Goal: Ask a question

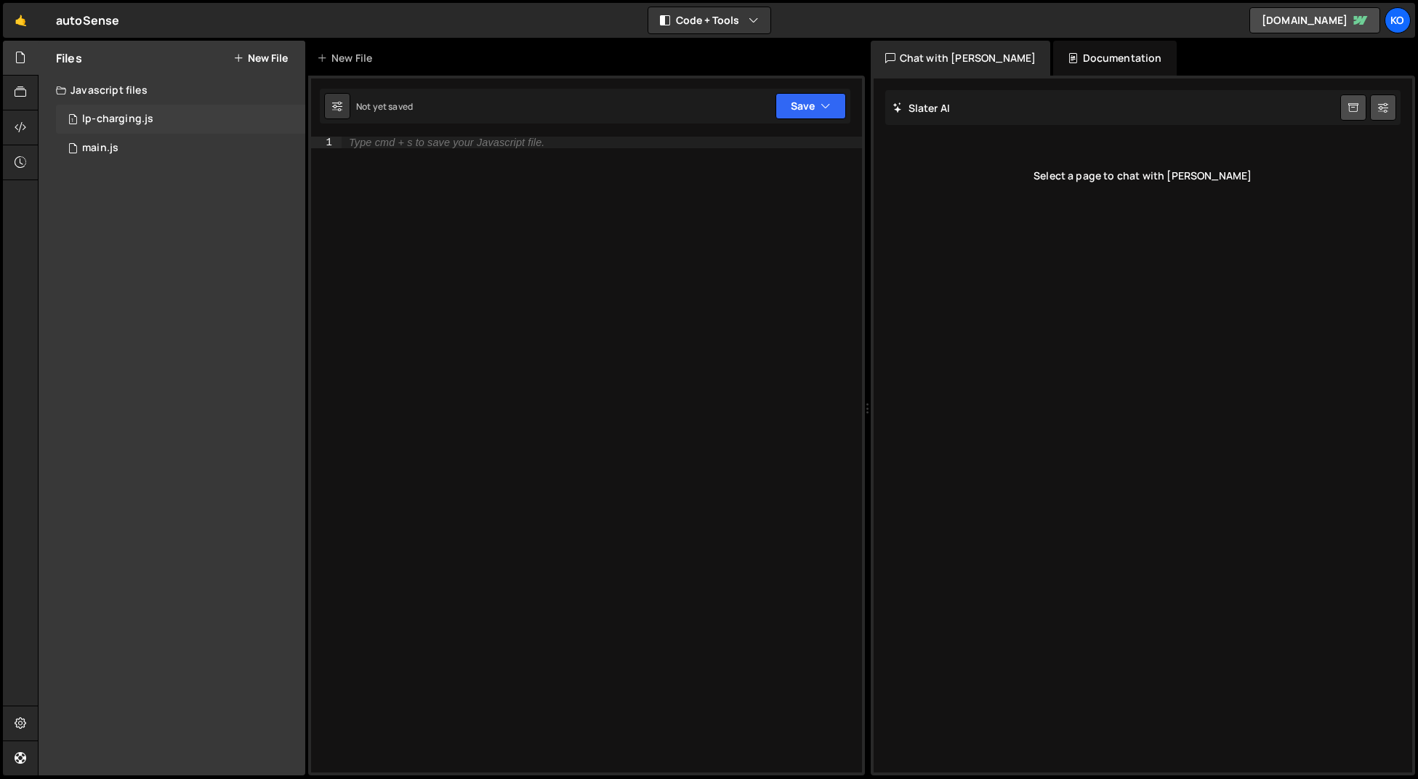
click at [105, 121] on div "lp-charging.js" at bounding box center [117, 119] width 71 height 13
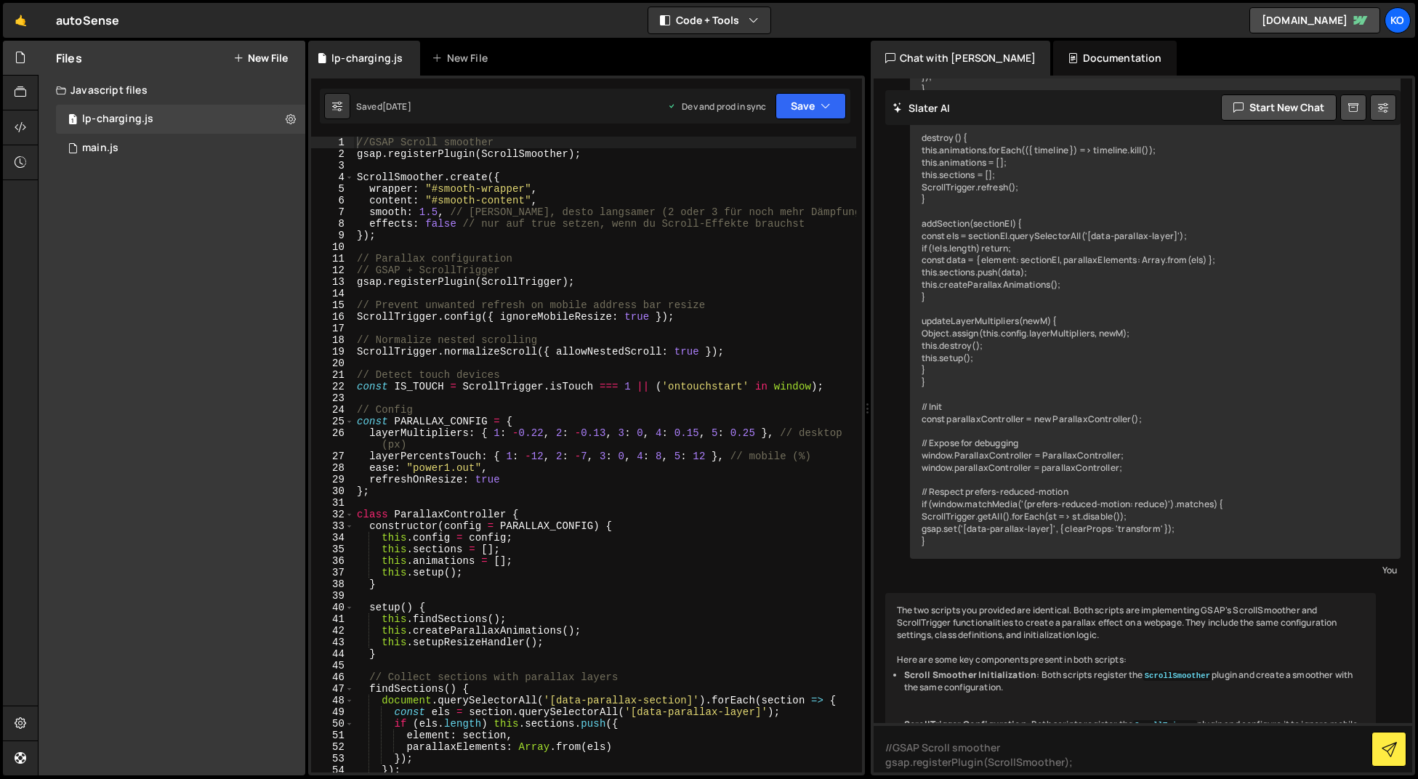
scroll to position [4534, 0]
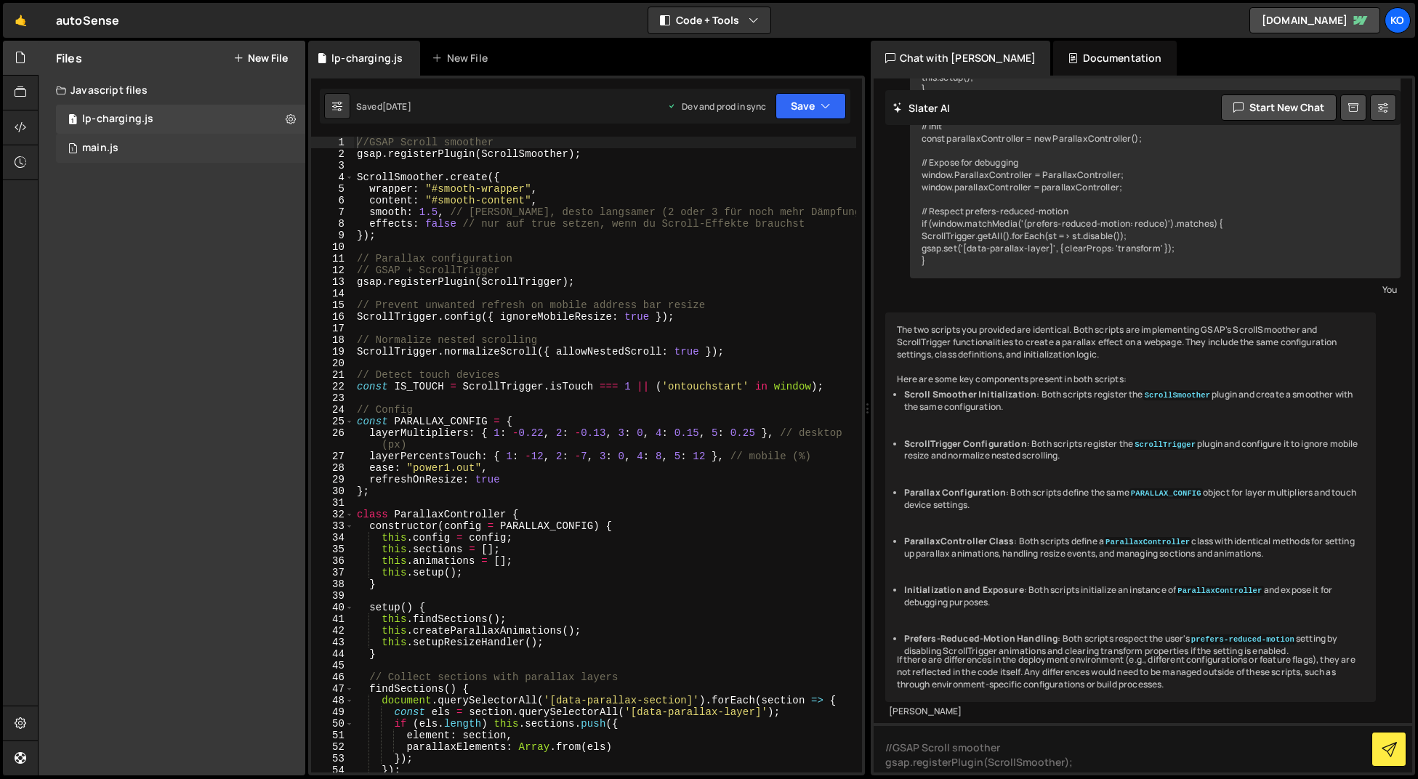
click at [92, 148] on div "main.js" at bounding box center [100, 148] width 36 height 13
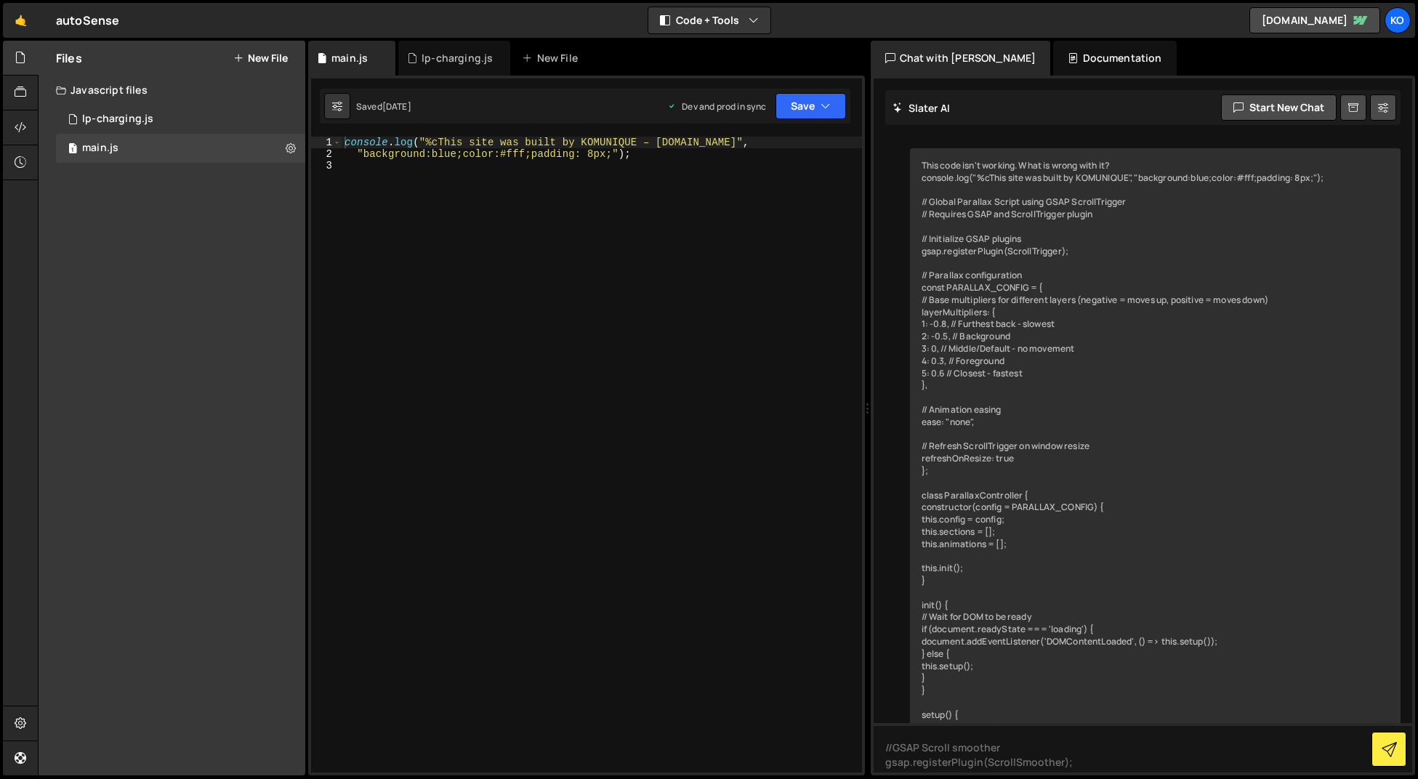
scroll to position [6822, 0]
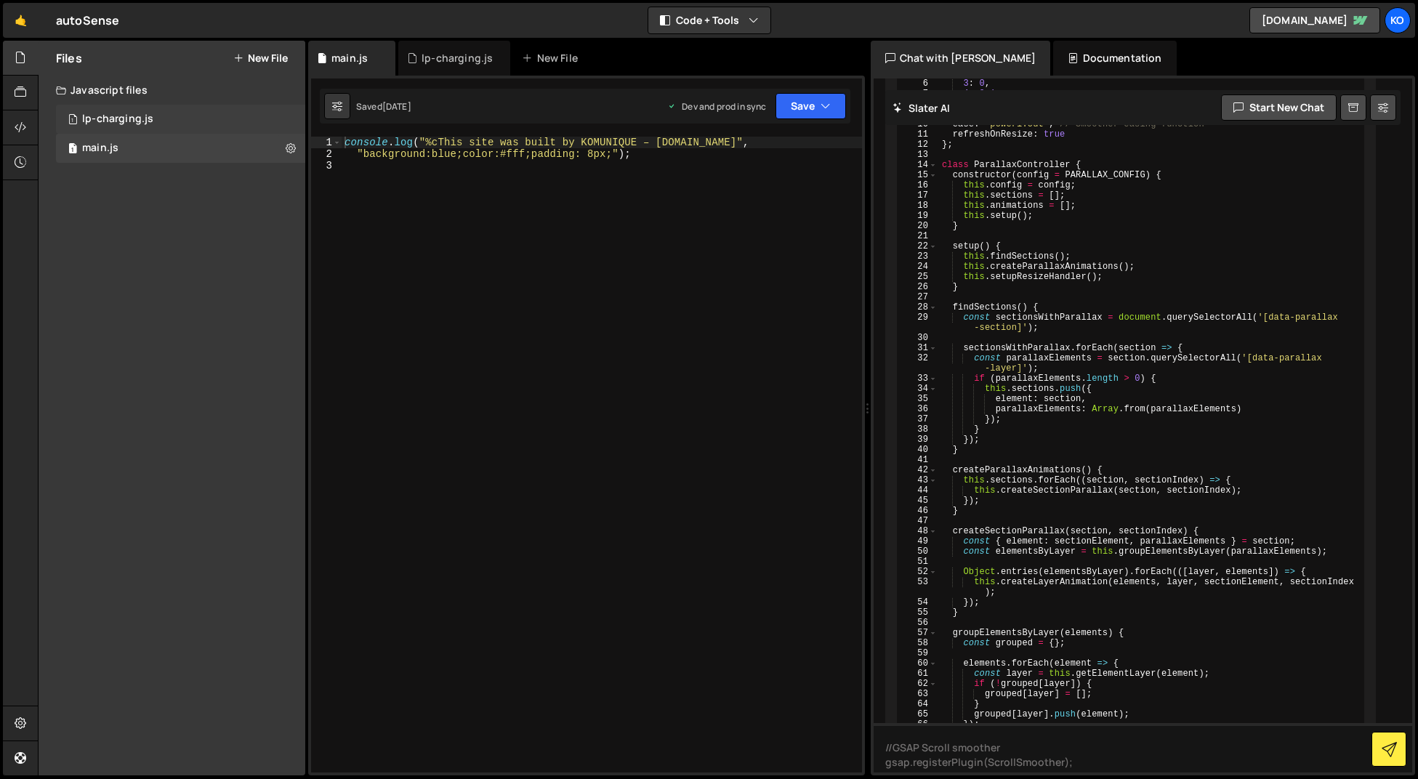
click at [110, 119] on div "lp-charging.js" at bounding box center [117, 119] width 71 height 13
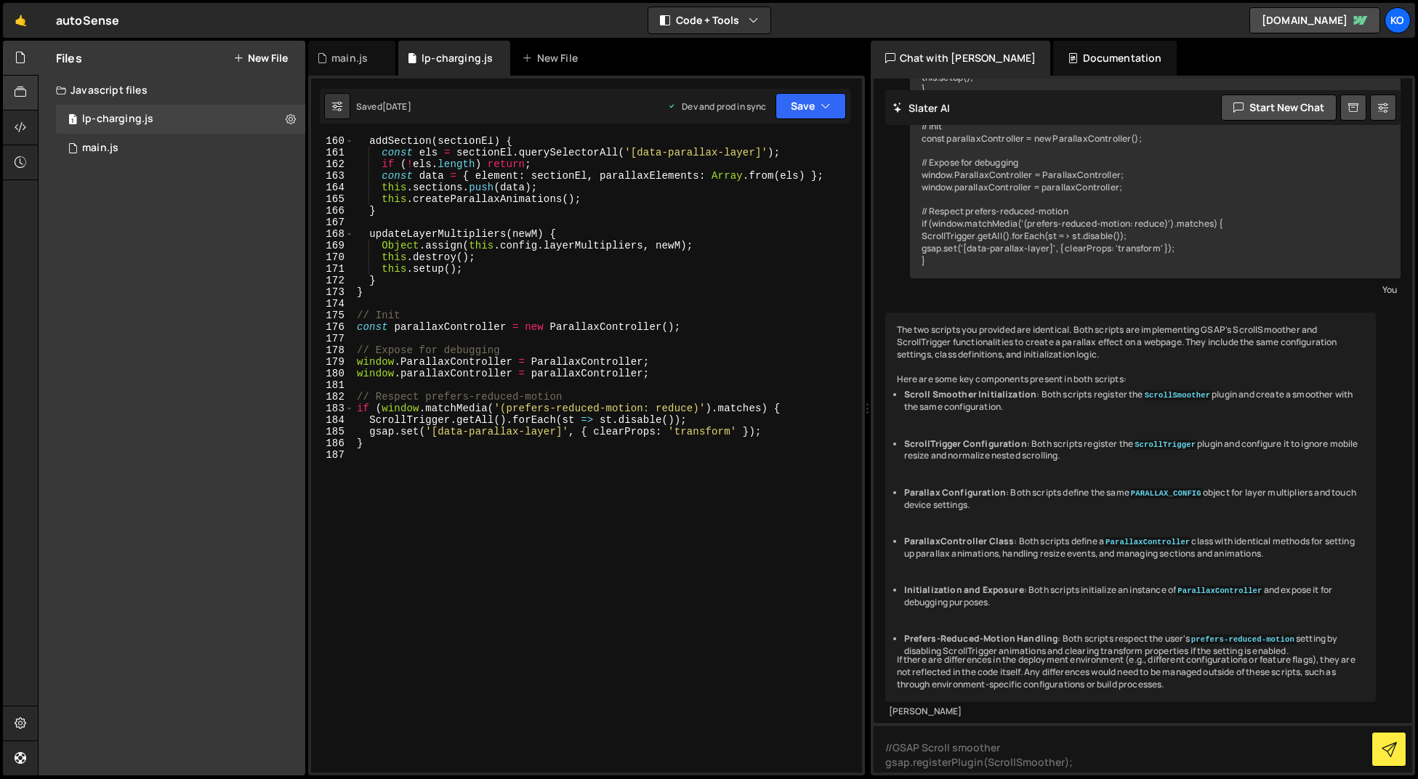
scroll to position [3644, 0]
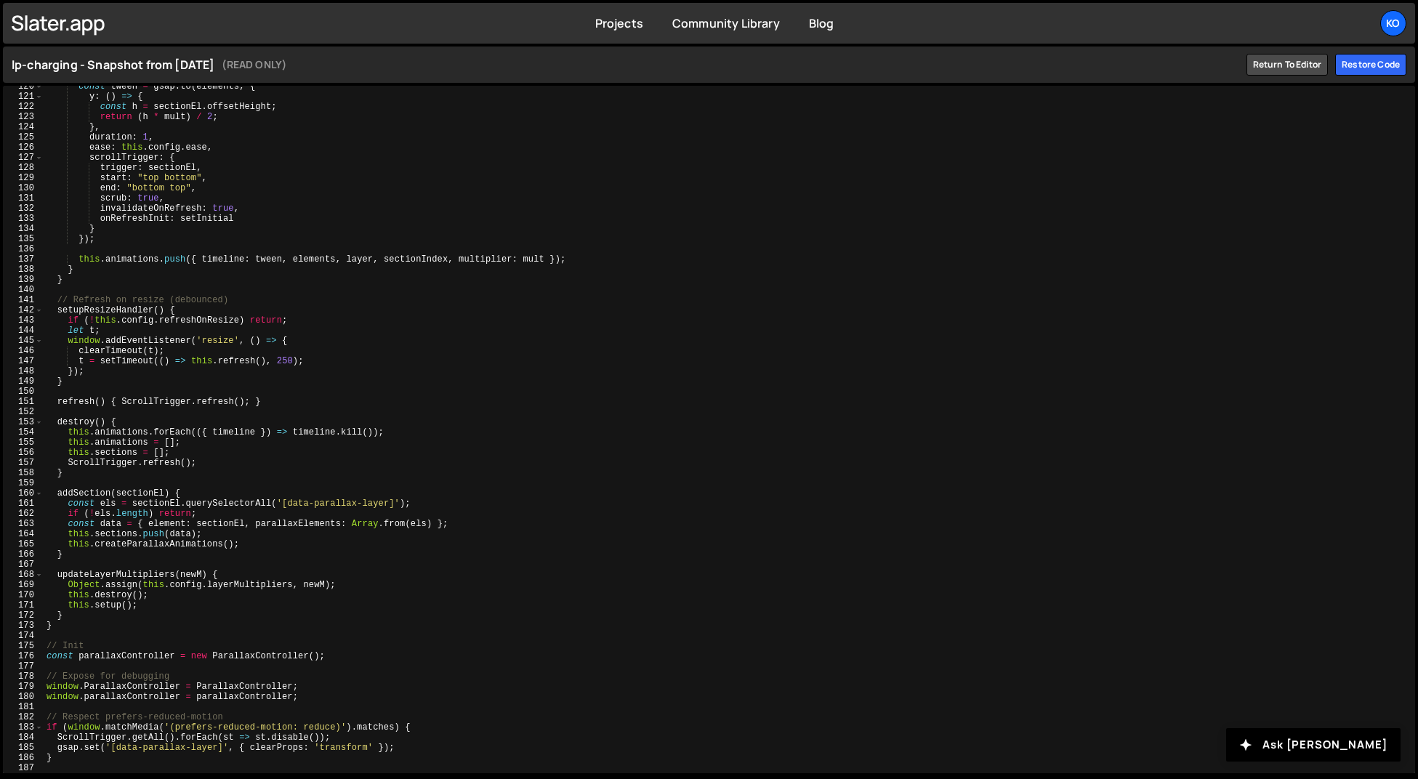
scroll to position [1216, 0]
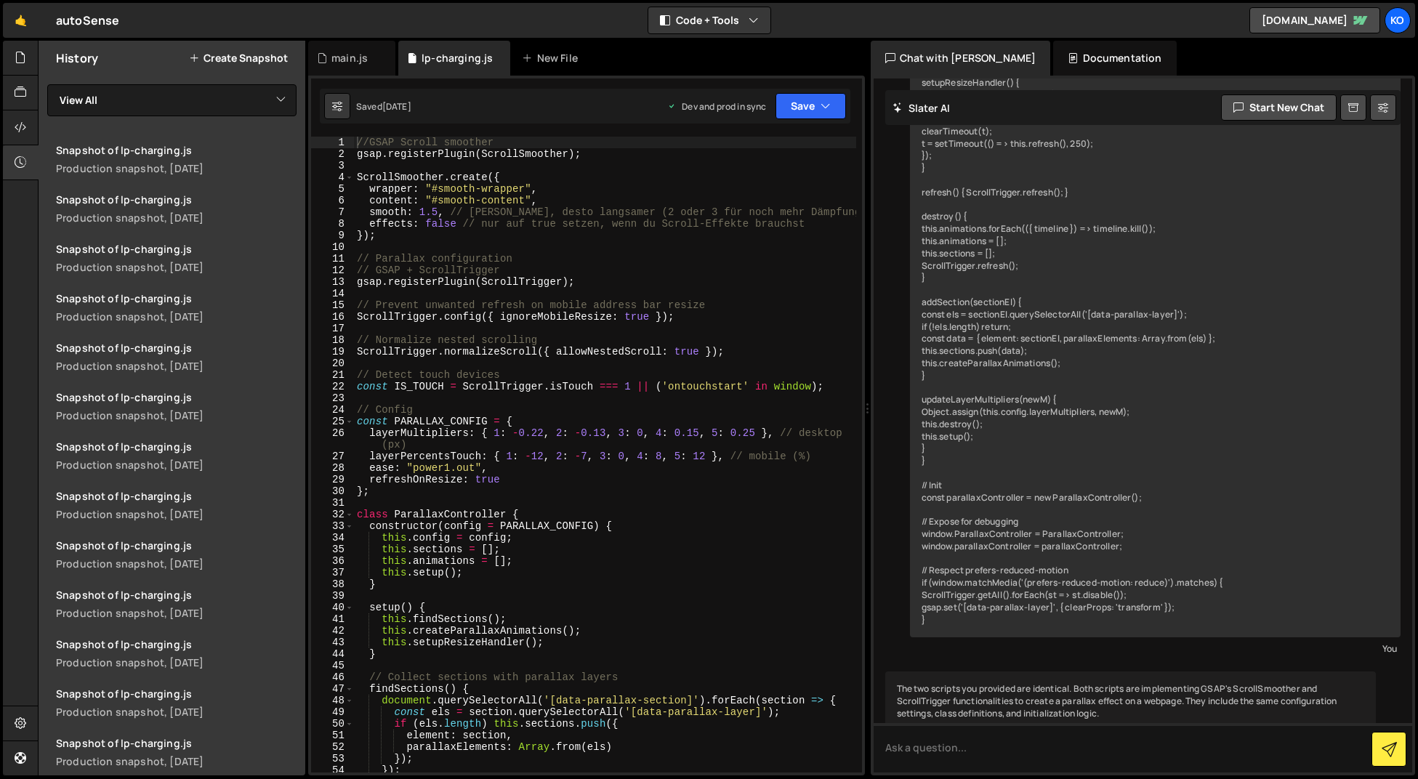
scroll to position [4534, 0]
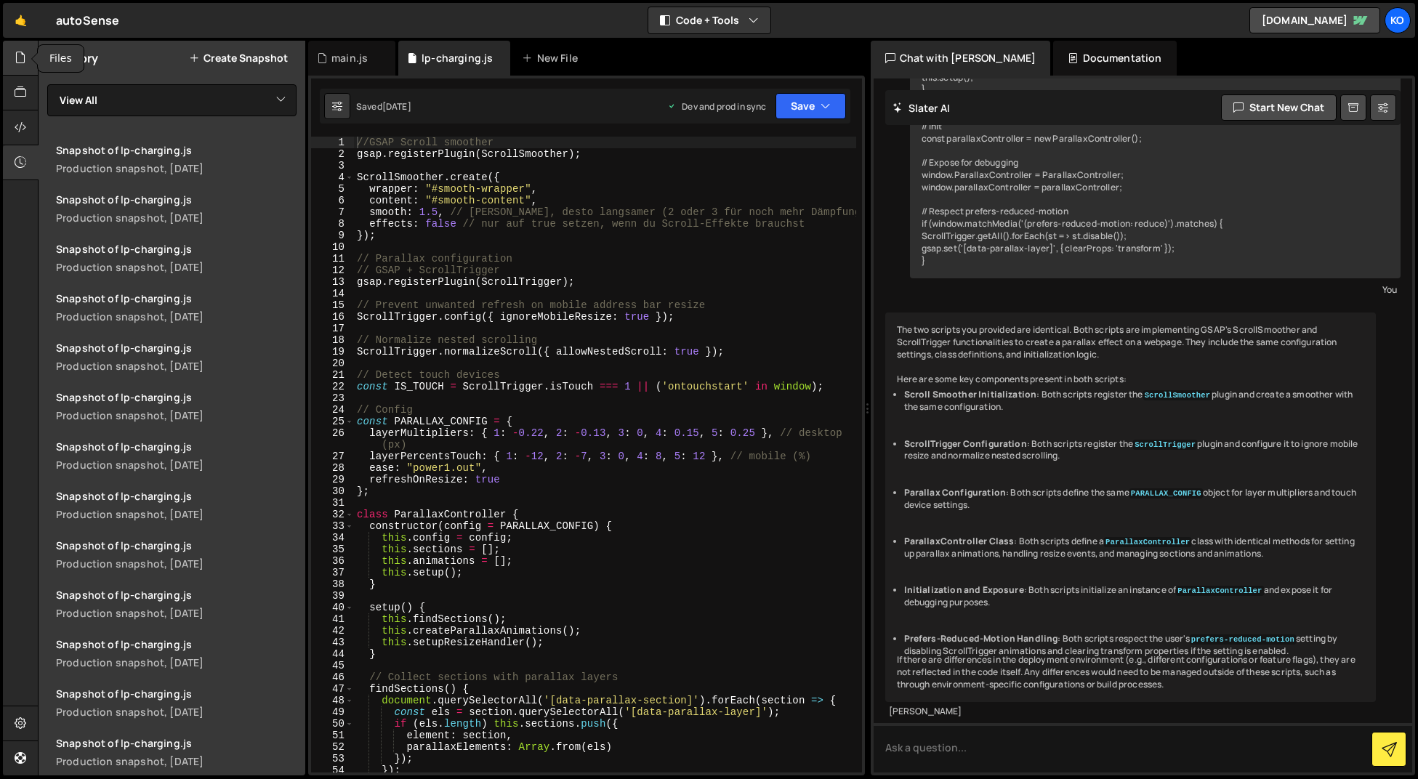
click at [18, 59] on icon at bounding box center [21, 57] width 12 height 16
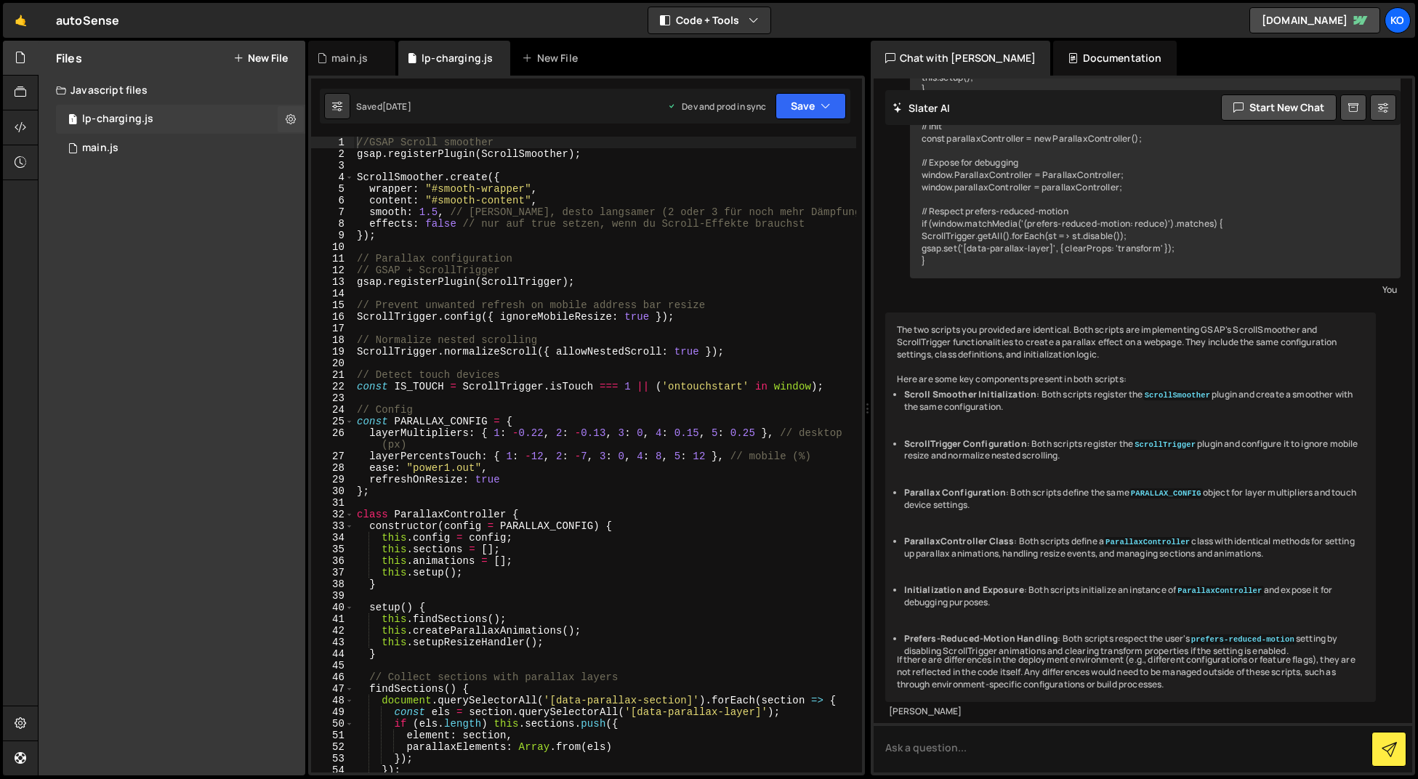
click at [120, 117] on div "lp-charging.js" at bounding box center [117, 119] width 71 height 13
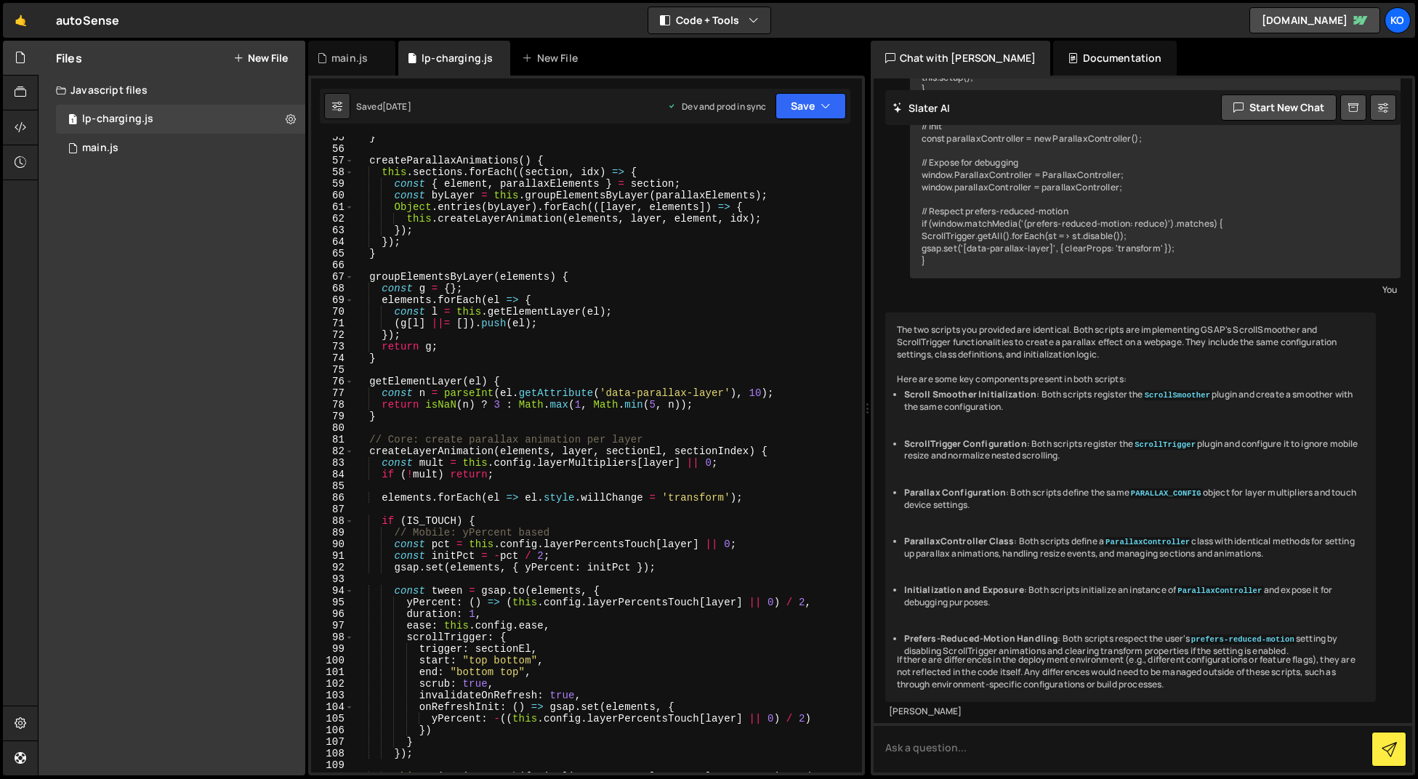
scroll to position [1887, 0]
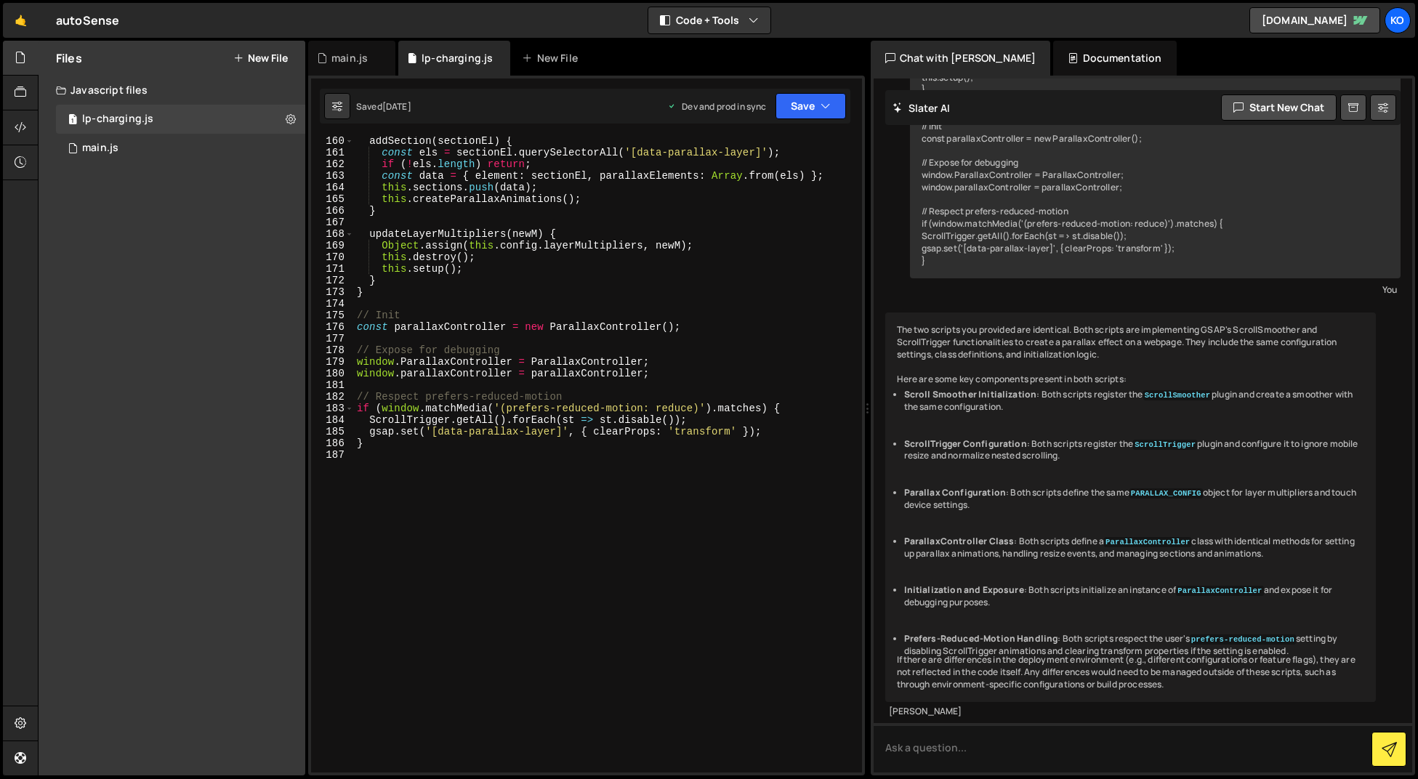
click at [380, 456] on div "addSection ( sectionEl ) { const els = sectionEl . querySelectorAll ( '[data-pa…" at bounding box center [605, 464] width 502 height 659
paste textarea "});"
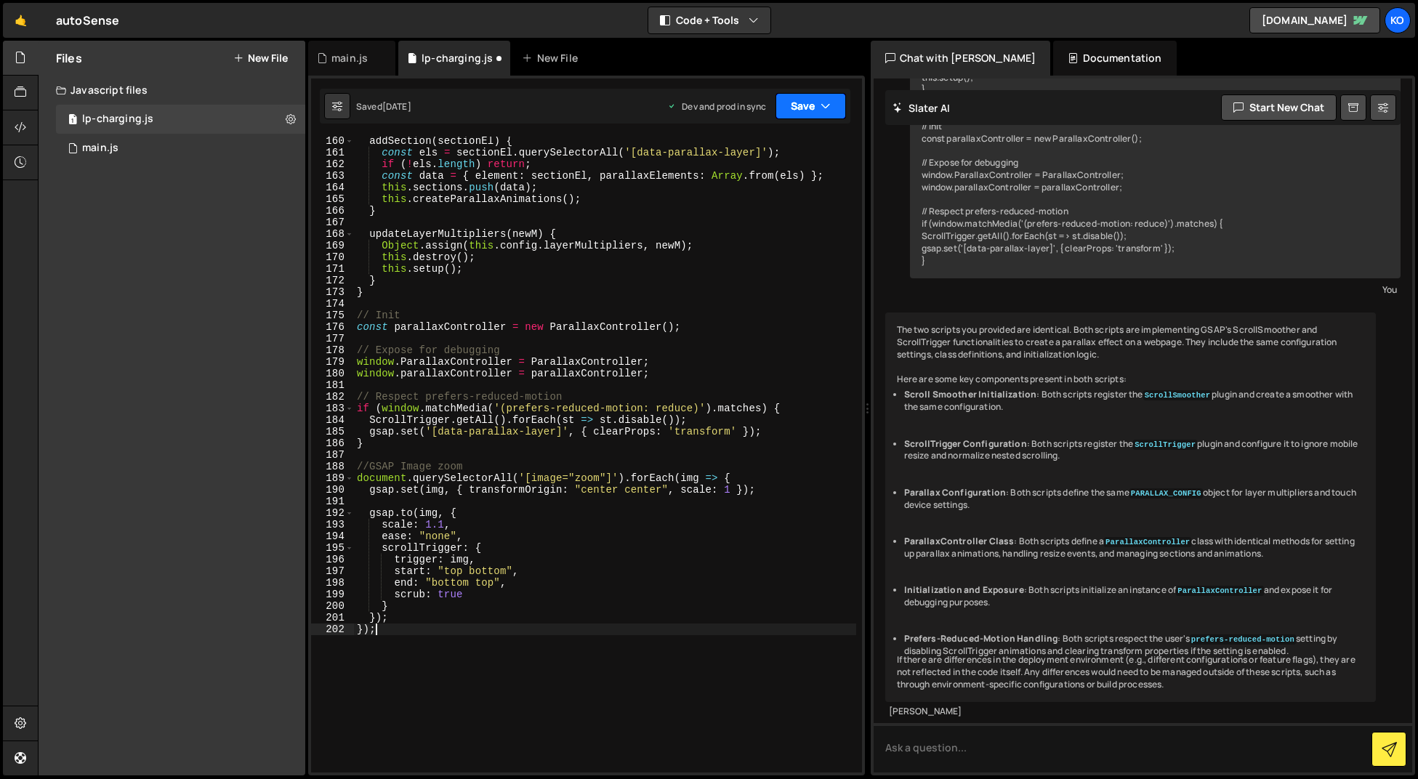
type textarea "});"
click at [829, 105] on icon "button" at bounding box center [826, 106] width 10 height 15
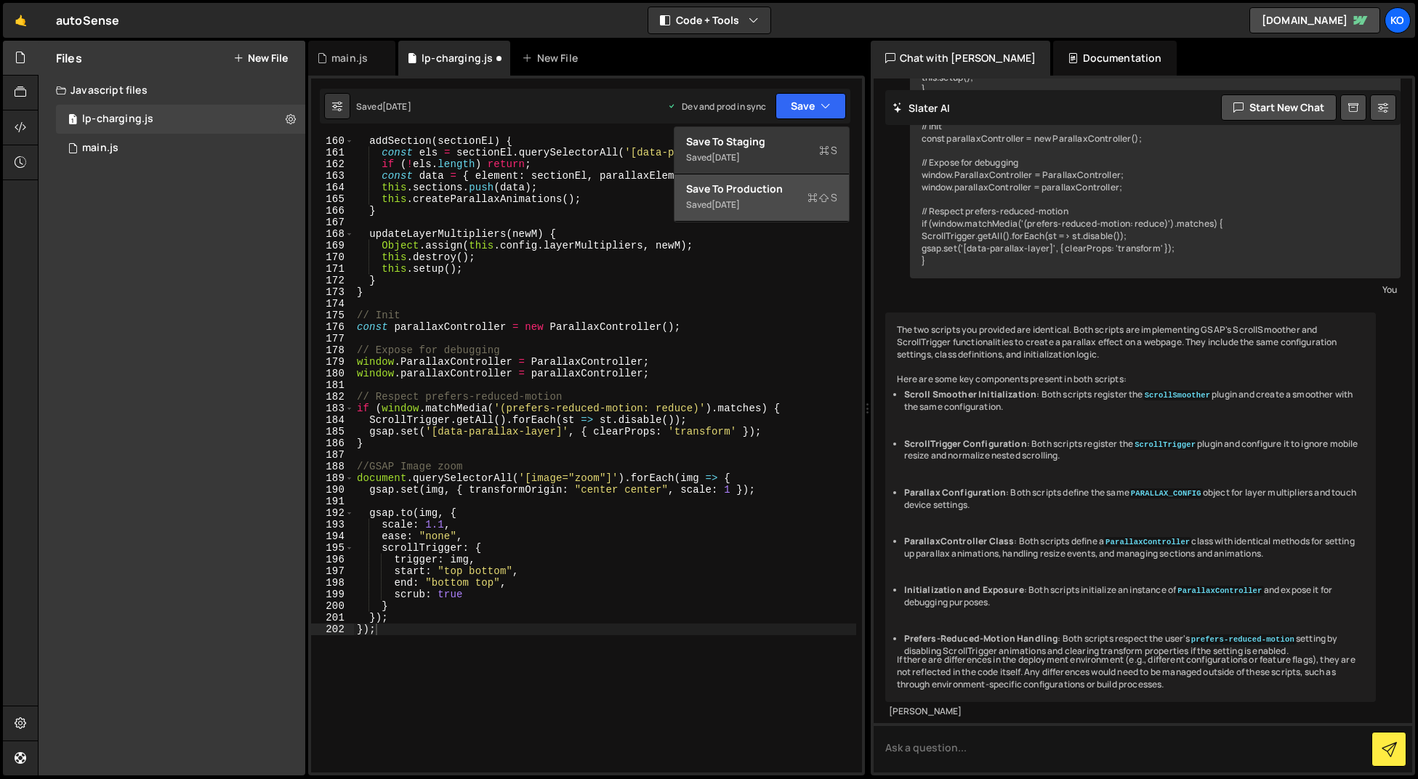
click at [730, 202] on div "1 week ago" at bounding box center [726, 204] width 28 height 12
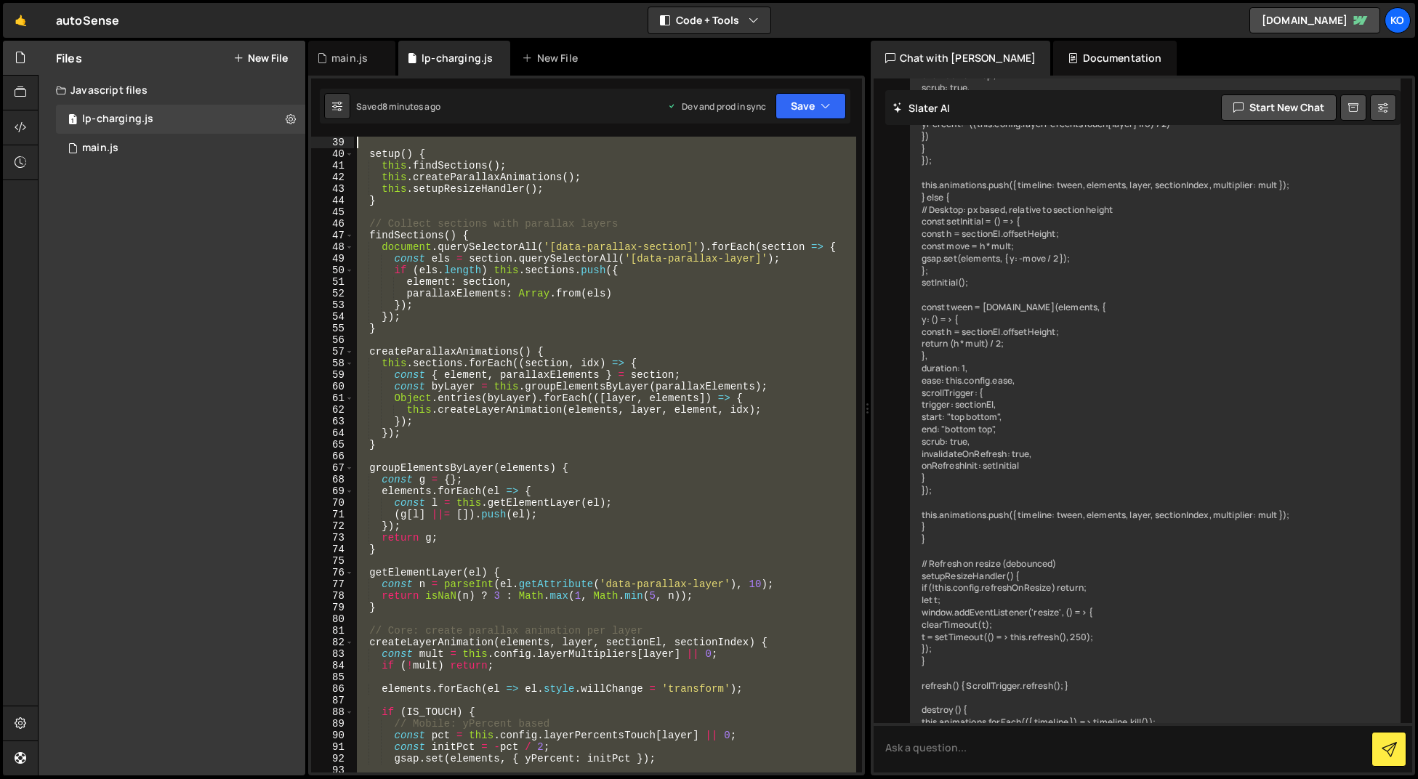
scroll to position [0, 0]
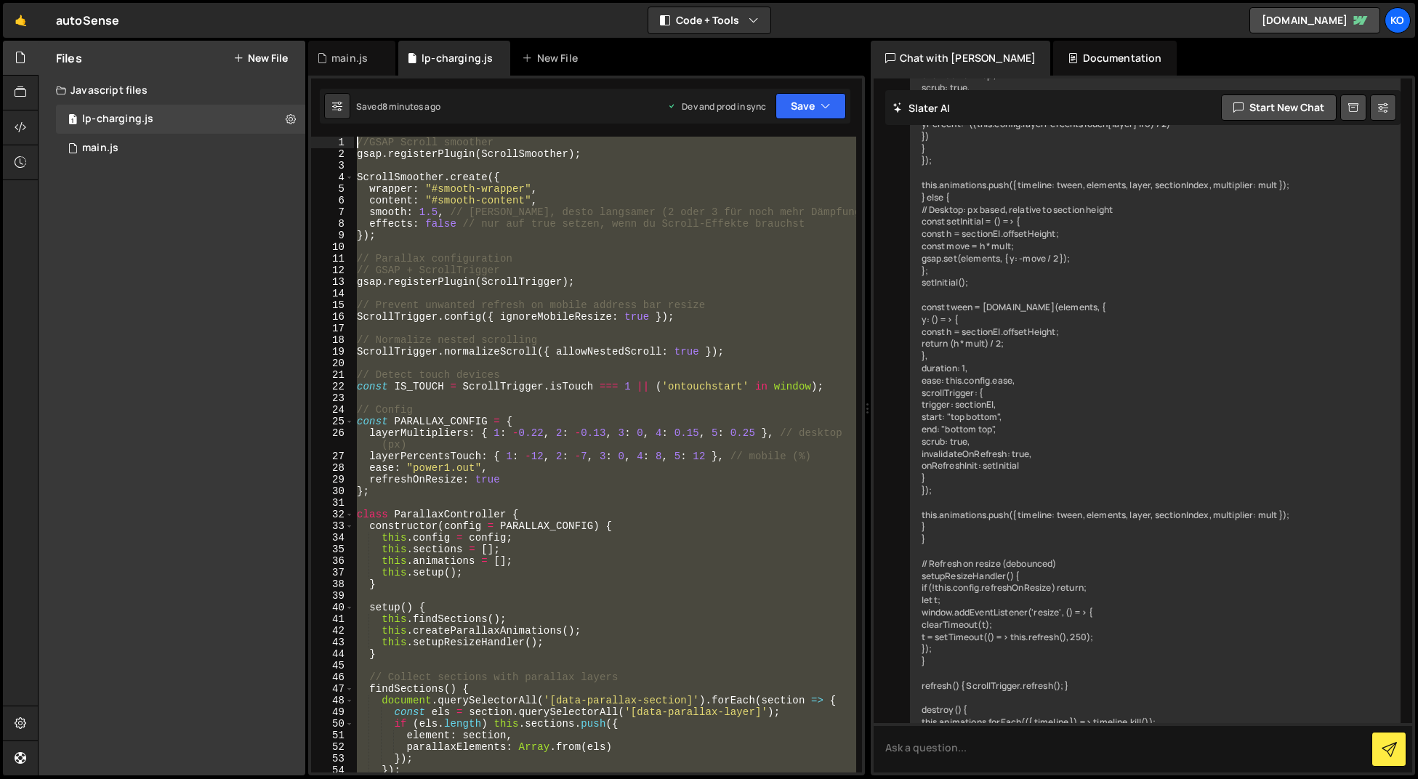
drag, startPoint x: 426, startPoint y: 454, endPoint x: 363, endPoint y: 97, distance: 362.5
click at [363, 97] on div "Debug Explain Copy main.js lp-charging.js New File Saved 8 minutes ago Dev and …" at bounding box center [586, 409] width 557 height 736
type textarea "//GSAP Scroll smoother gsap.registerPlugin(ScrollSmoother);"
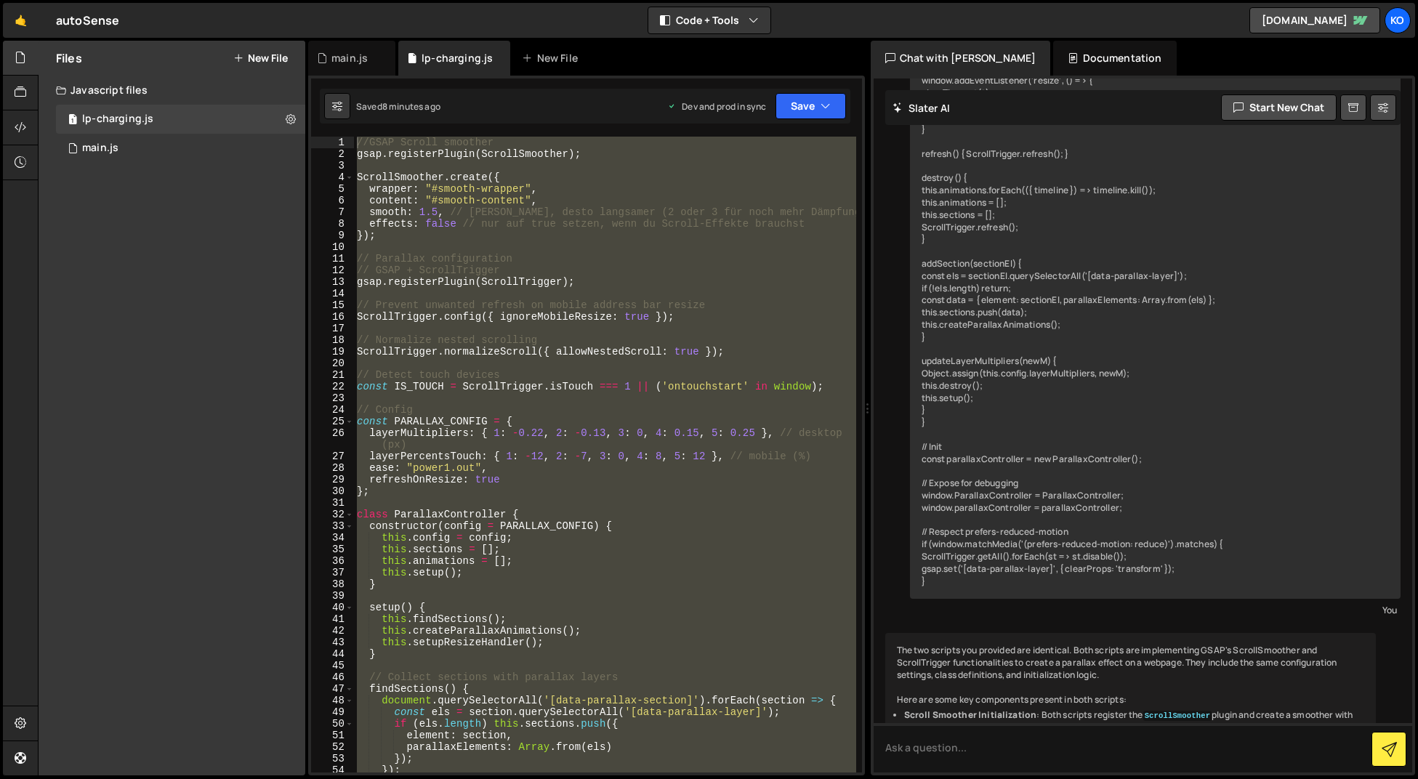
scroll to position [4534, 0]
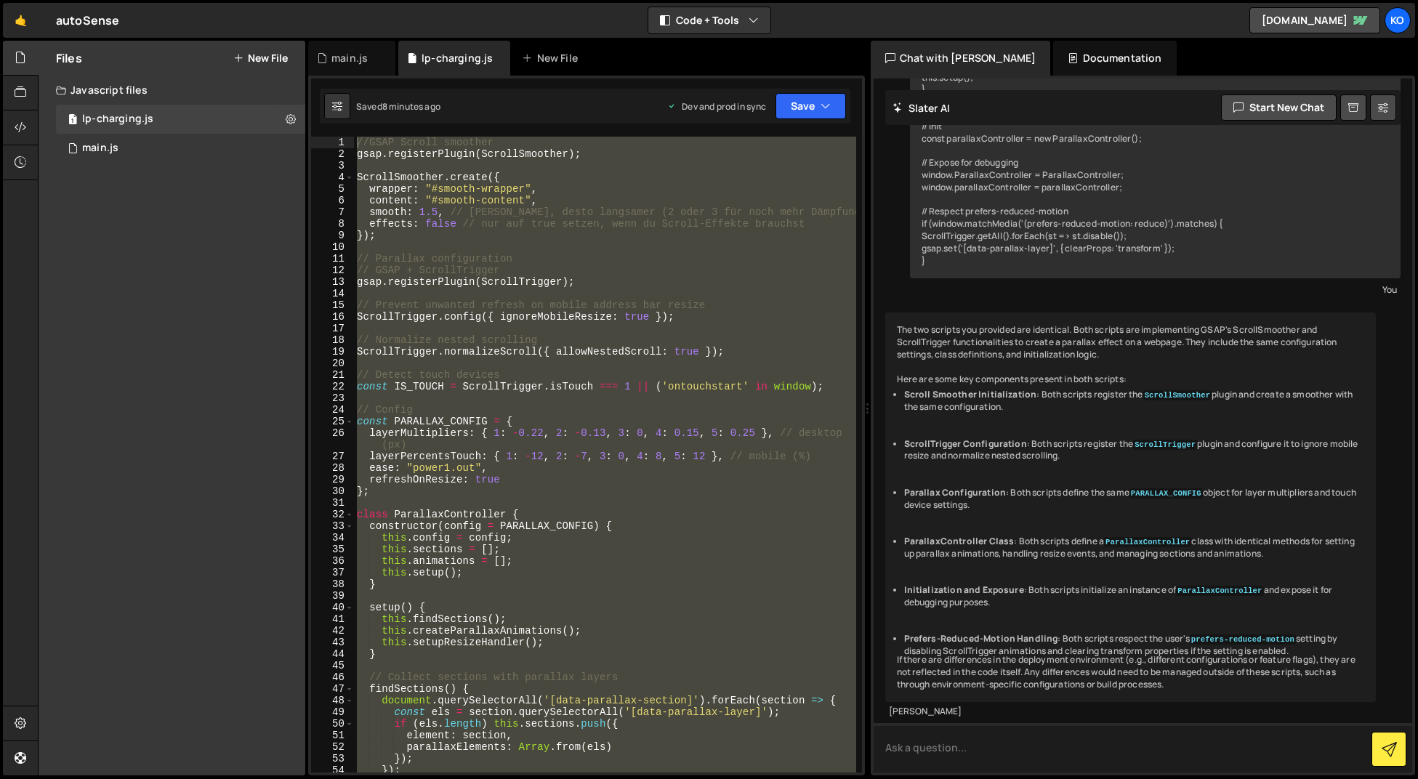
click at [953, 749] on textarea at bounding box center [1143, 747] width 539 height 49
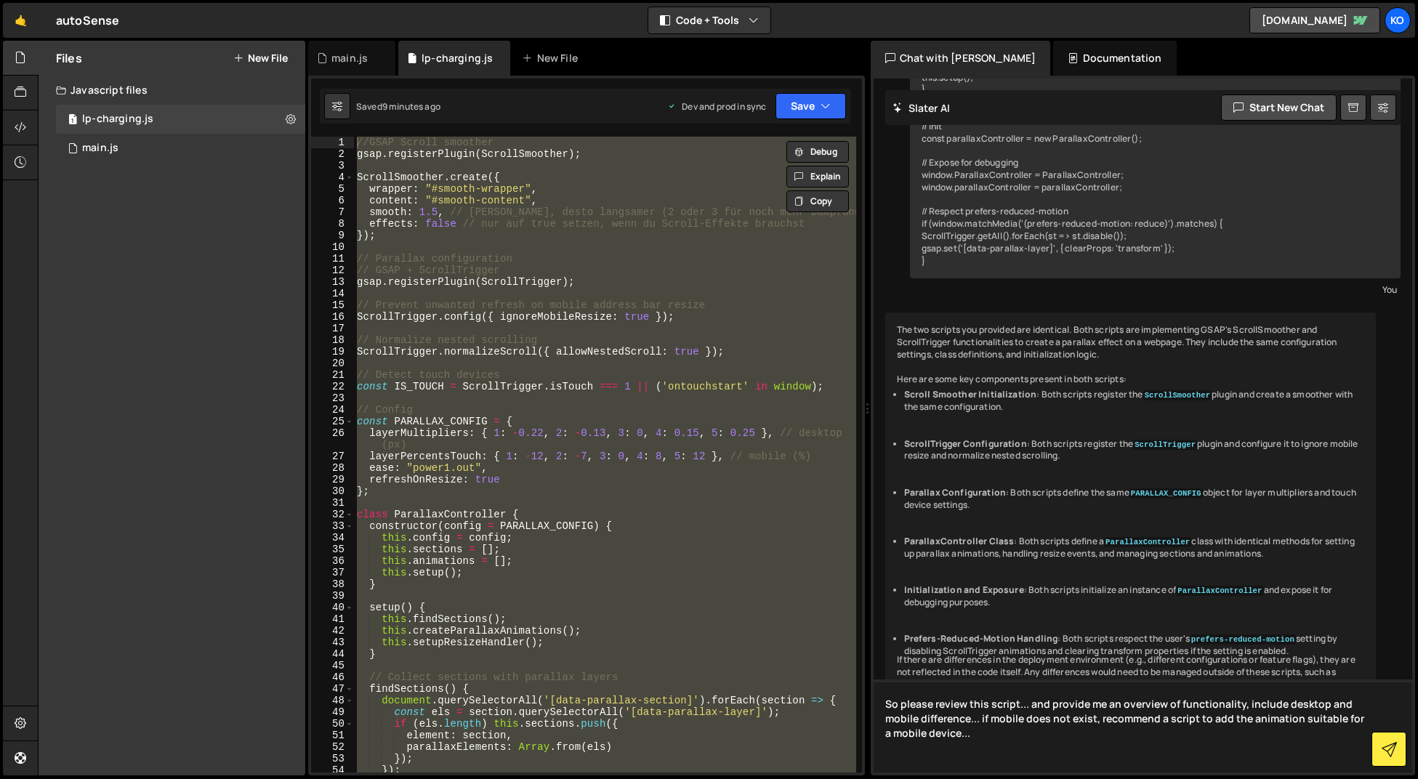
paste textarea "//GSAP Scroll smoother gsap.registerPlugin(ScrollSmoother); ScrollSmoother.crea…"
type textarea "So please review this script... and provide me an overview of functionality, in…"
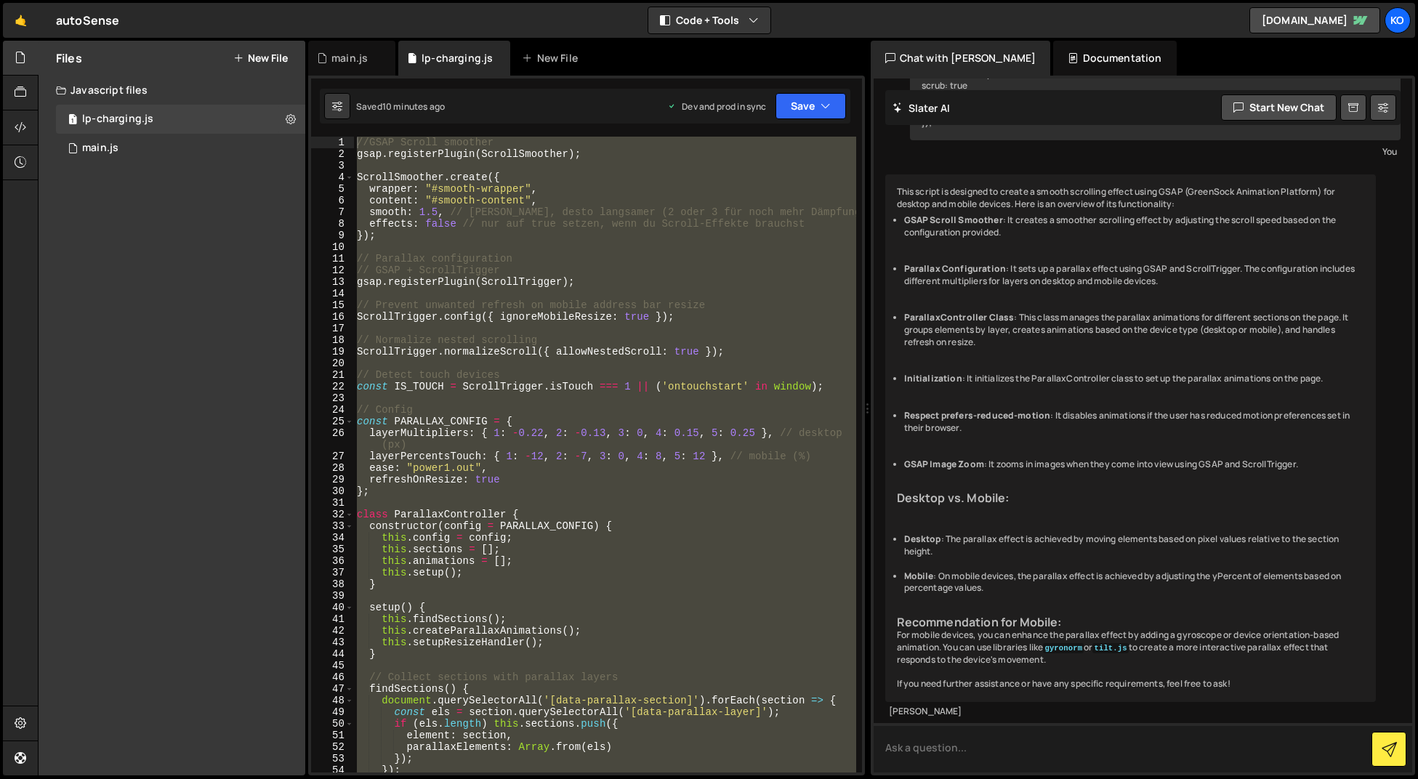
scroll to position [7690, 0]
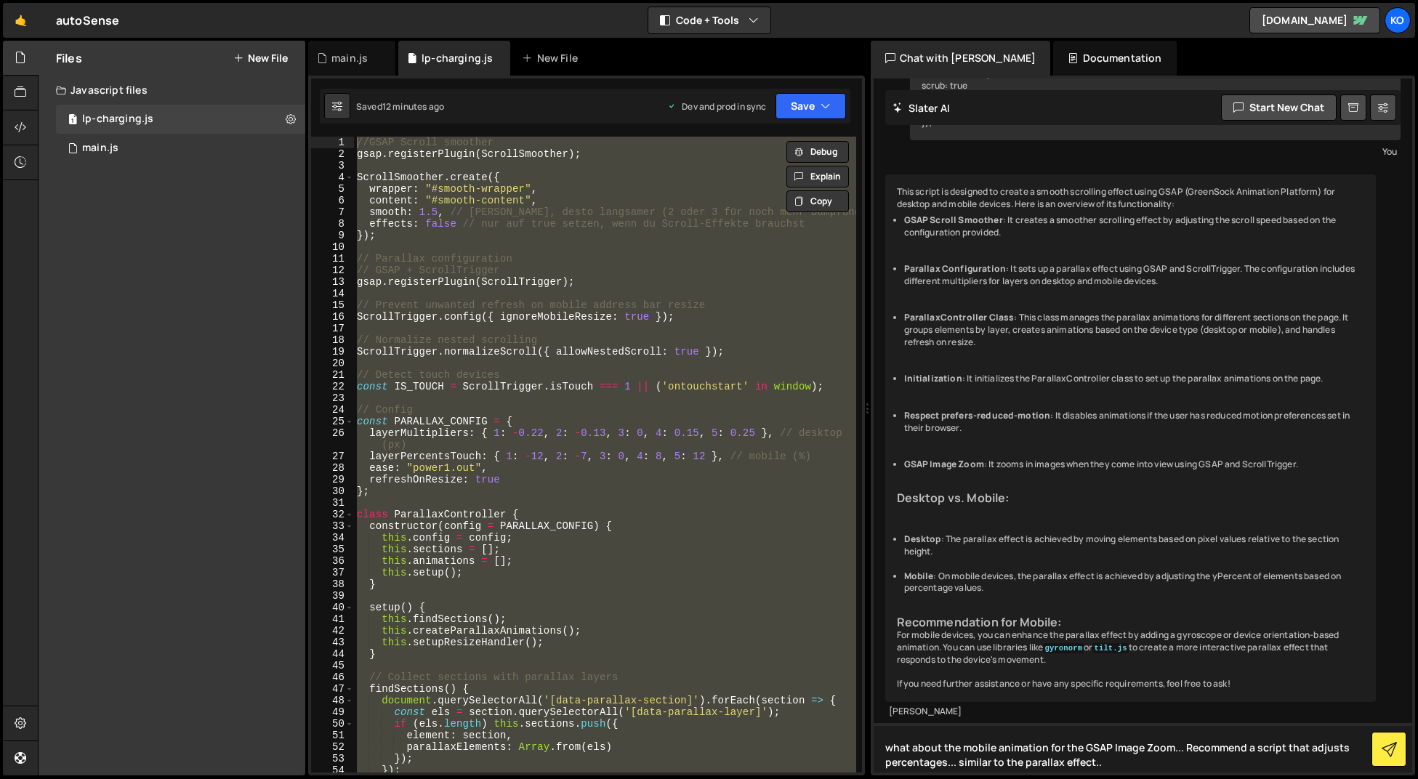
type textarea "what about the mobile animation for the GSAP Image Zoom... Recommend a script t…"
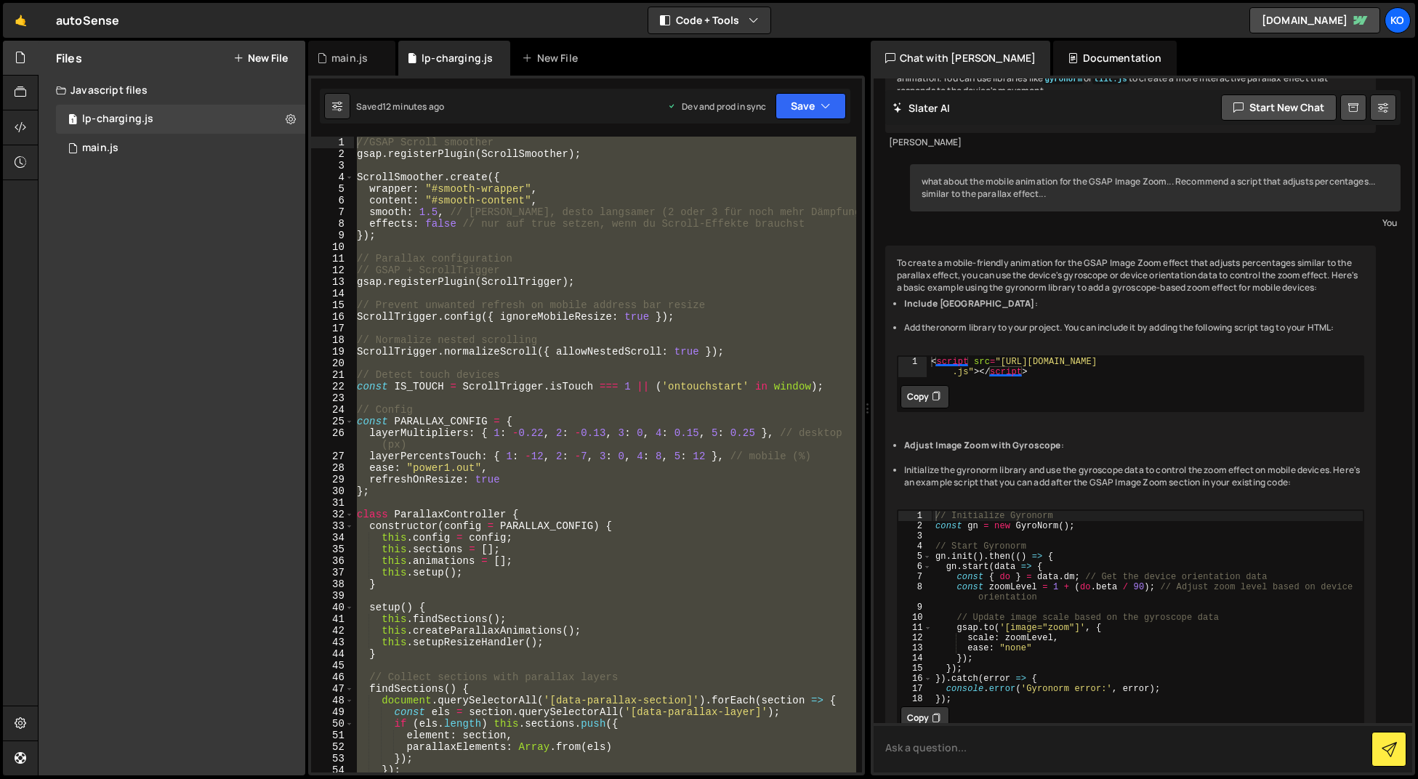
scroll to position [8061, 0]
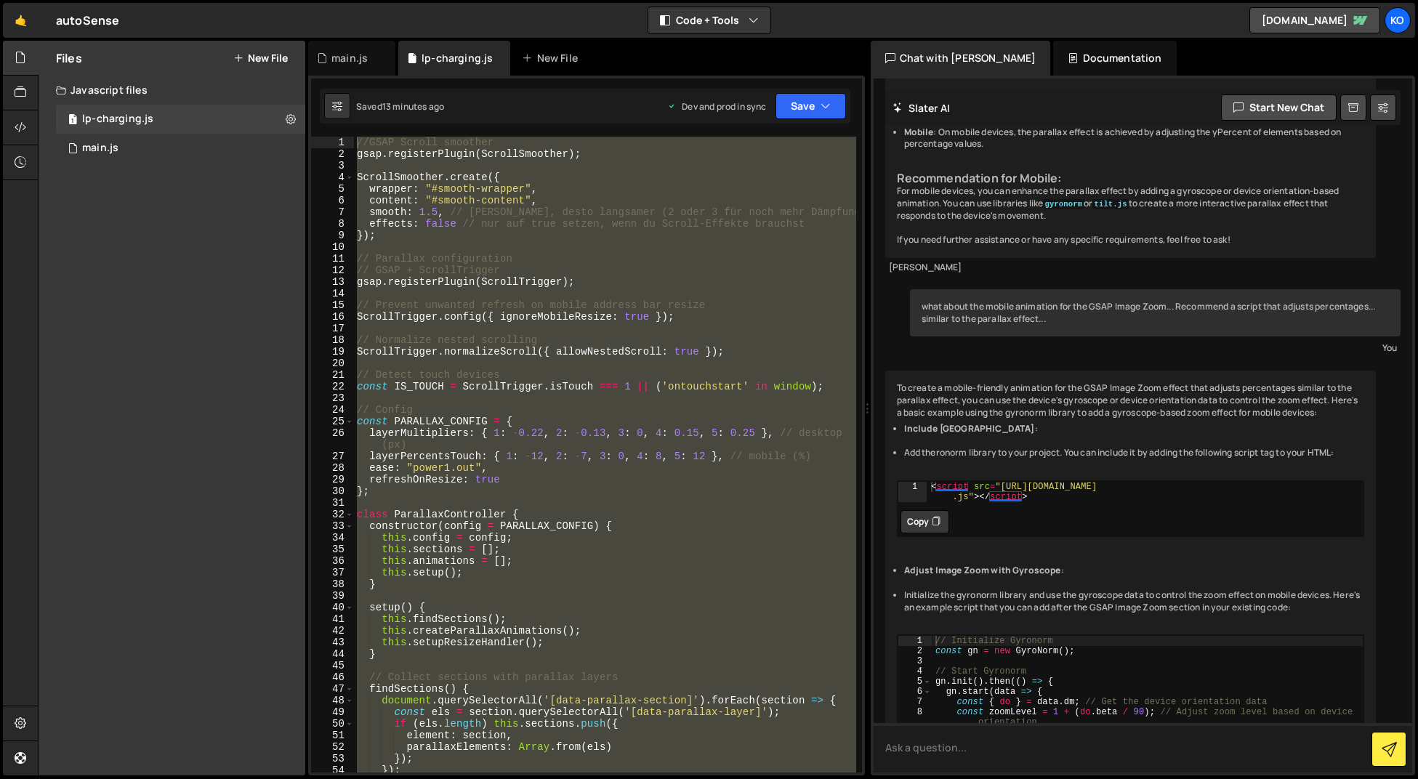
click at [968, 747] on textarea at bounding box center [1143, 747] width 539 height 49
